Goal: Task Accomplishment & Management: Manage account settings

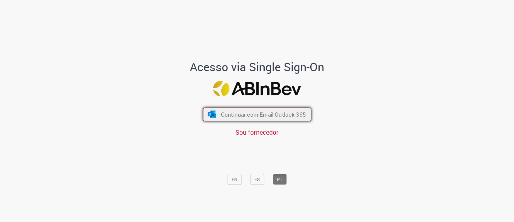
drag, startPoint x: 260, startPoint y: 114, endPoint x: 274, endPoint y: 92, distance: 25.6
click at [259, 113] on span "Continuar com Email Outlook 365" at bounding box center [263, 114] width 83 height 7
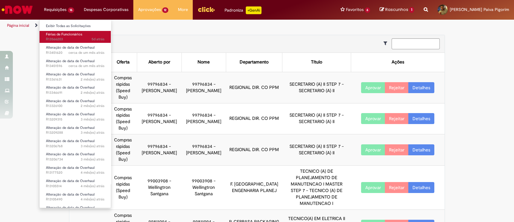
click at [76, 37] on span "5d atrás 5 dias atrás R13566203" at bounding box center [75, 39] width 59 height 5
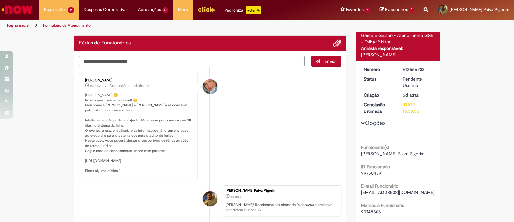
scroll to position [80, 0]
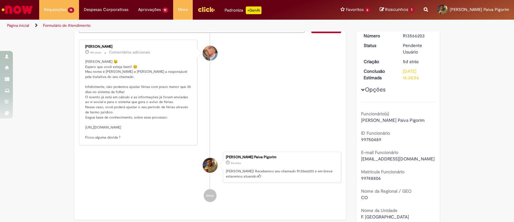
drag, startPoint x: 82, startPoint y: 126, endPoint x: 180, endPoint y: 135, distance: 99.1
click at [180, 135] on div "Jacqueline Andrade Galani 18h atrás 18 horas atrás Comentários adicionais Olá M…" at bounding box center [138, 92] width 114 height 102
copy p "tps://ambev.service-now.com/ambevnow?id=kb_article&sys_id=646b2fdd1bea41d01a4ab…"
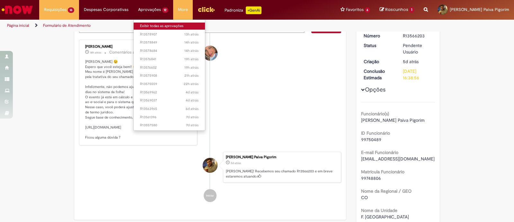
click at [151, 24] on link "Exibir todas as aprovações" at bounding box center [170, 26] width 72 height 7
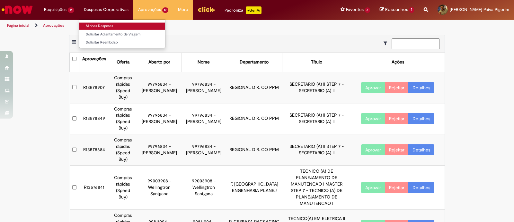
click at [115, 26] on link "Minhas Despesas" at bounding box center [122, 26] width 86 height 7
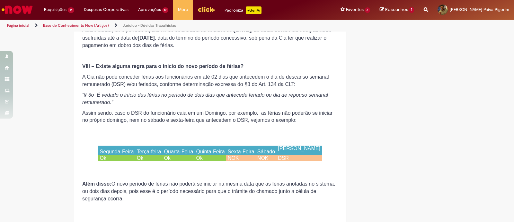
scroll to position [965, 0]
